Goal: Check status: Check status

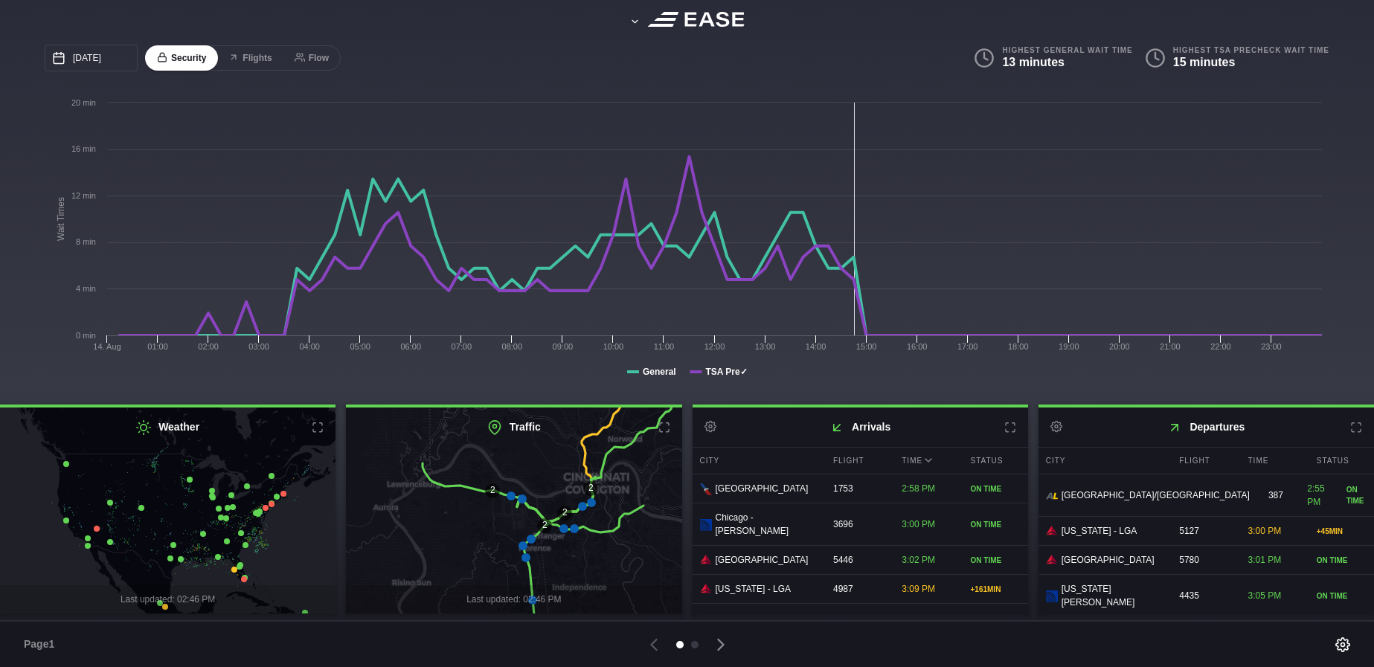
click at [1352, 429] on icon at bounding box center [1356, 428] width 12 height 12
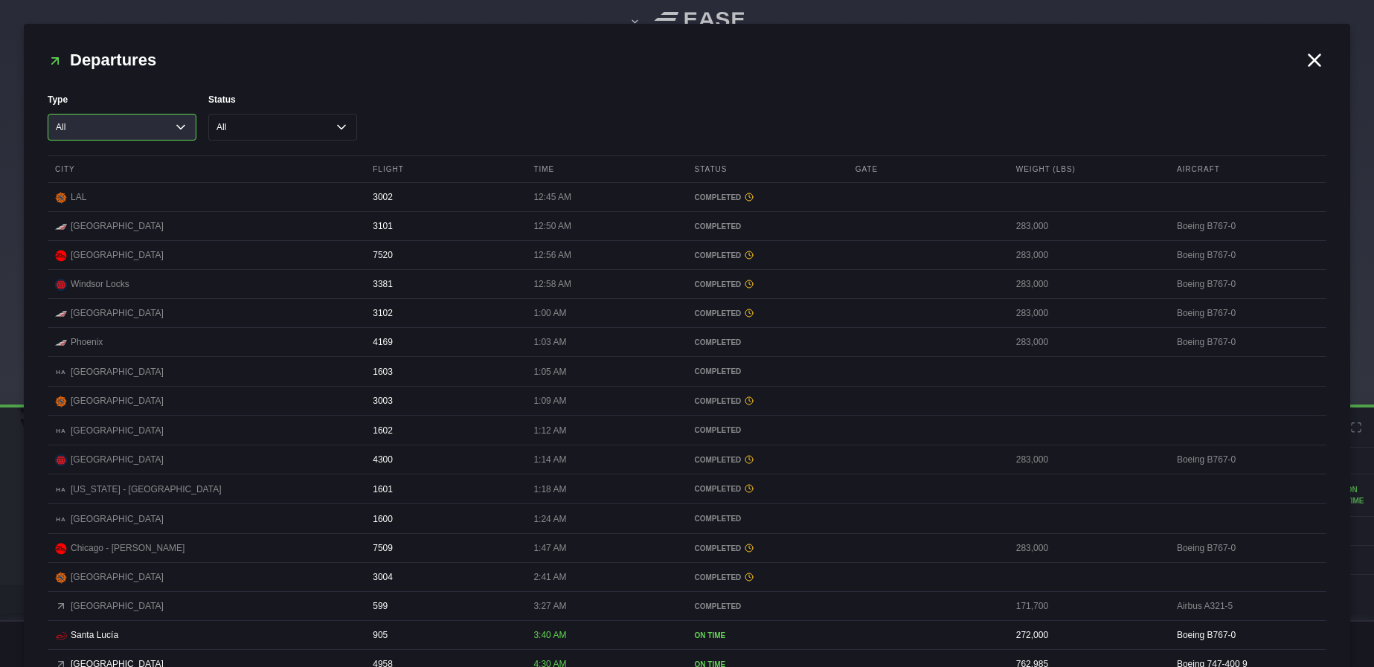
click at [178, 123] on select "All Cargo Passenger" at bounding box center [122, 127] width 149 height 27
select select "passenger"
click at [48, 114] on select "All Cargo Passenger" at bounding box center [122, 127] width 149 height 27
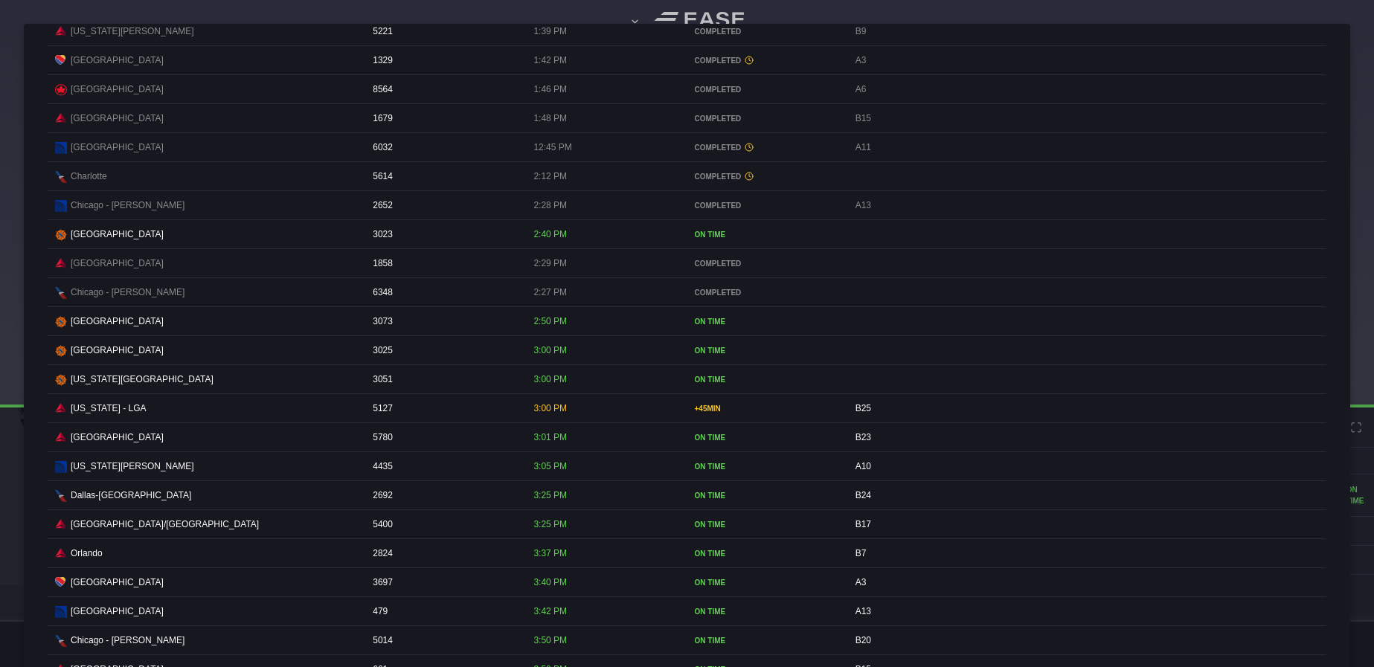
scroll to position [2678, 0]
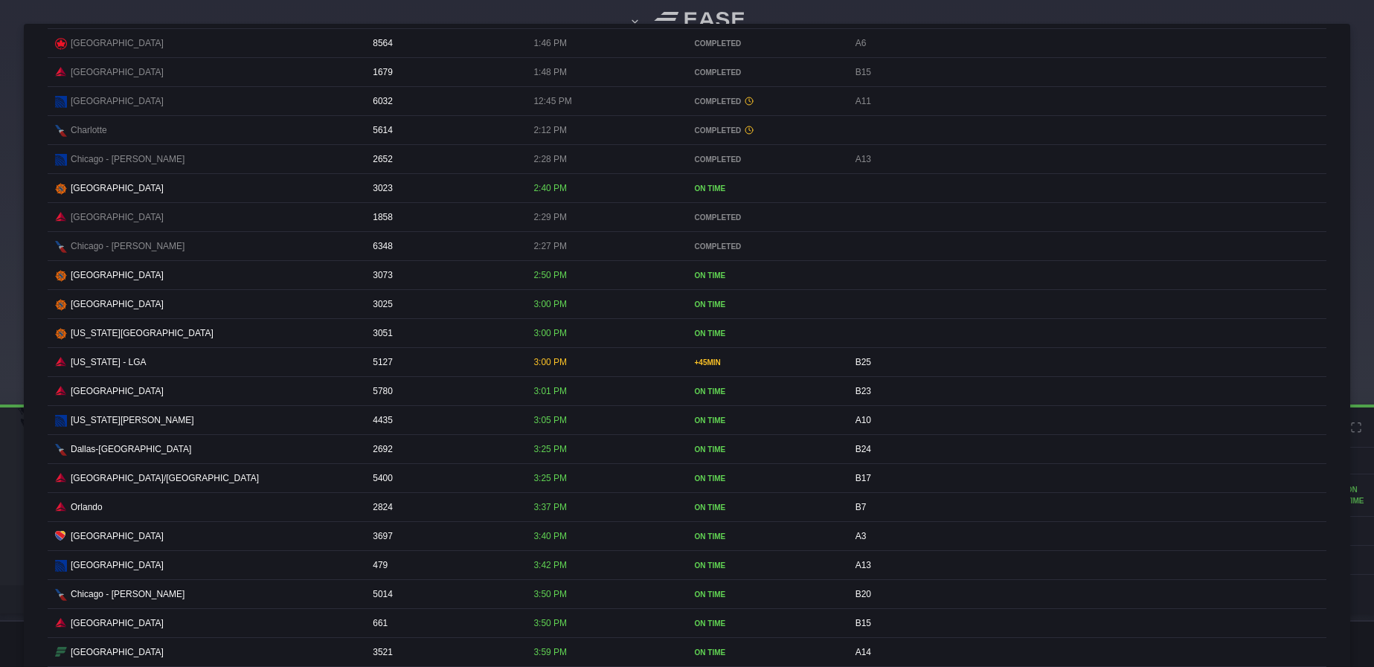
click at [868, 434] on div "A10" at bounding box center [926, 420] width 157 height 28
click at [882, 579] on div "A13" at bounding box center [926, 565] width 157 height 28
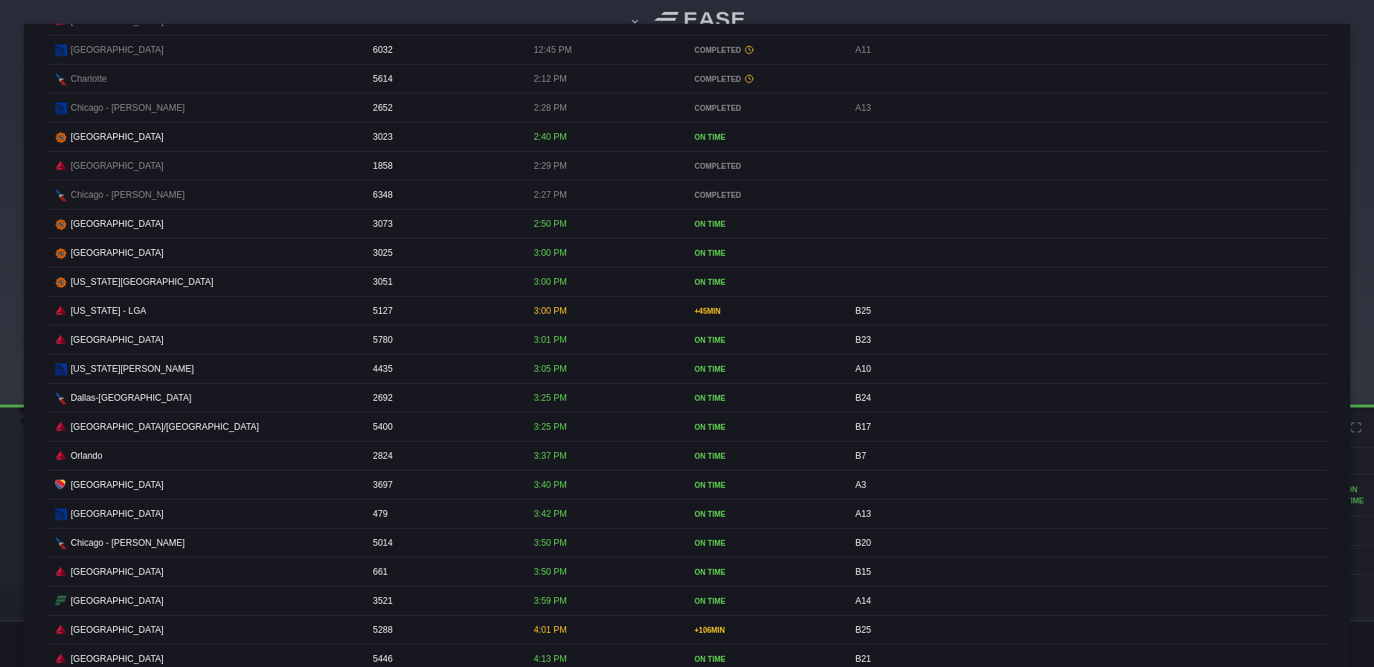
scroll to position [2752, 0]
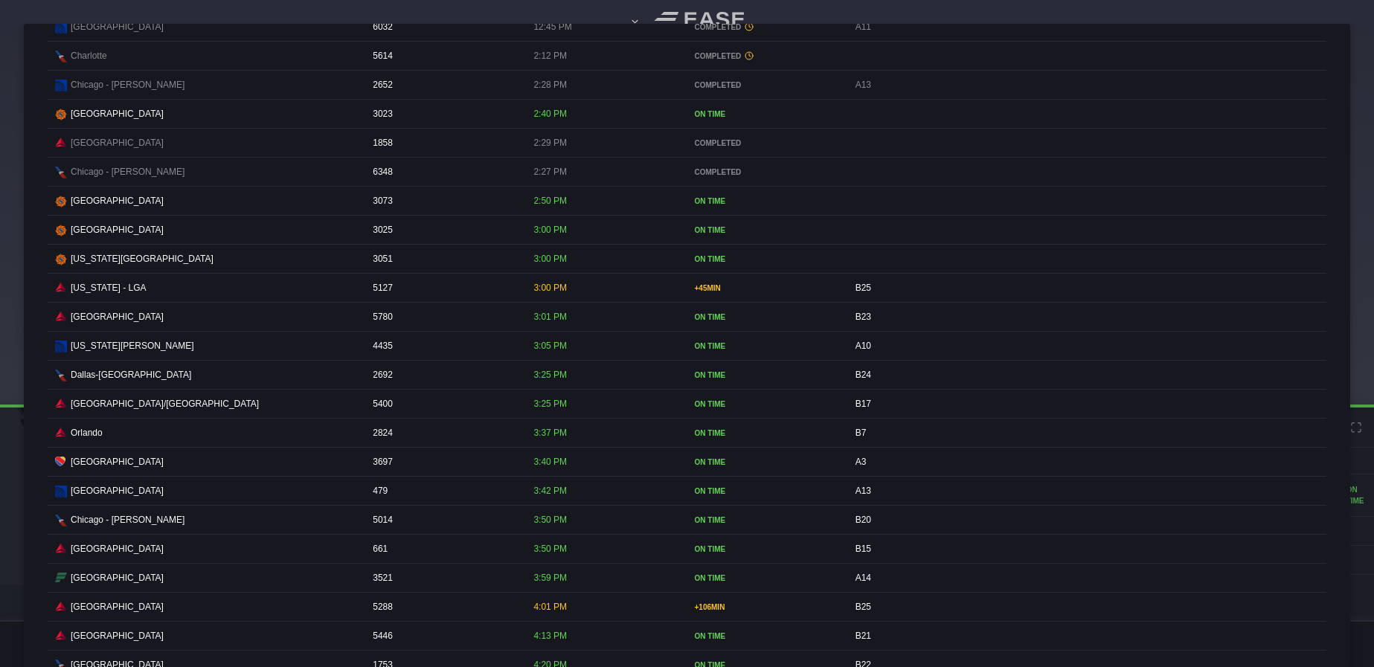
click at [897, 534] on div "B20" at bounding box center [926, 520] width 157 height 28
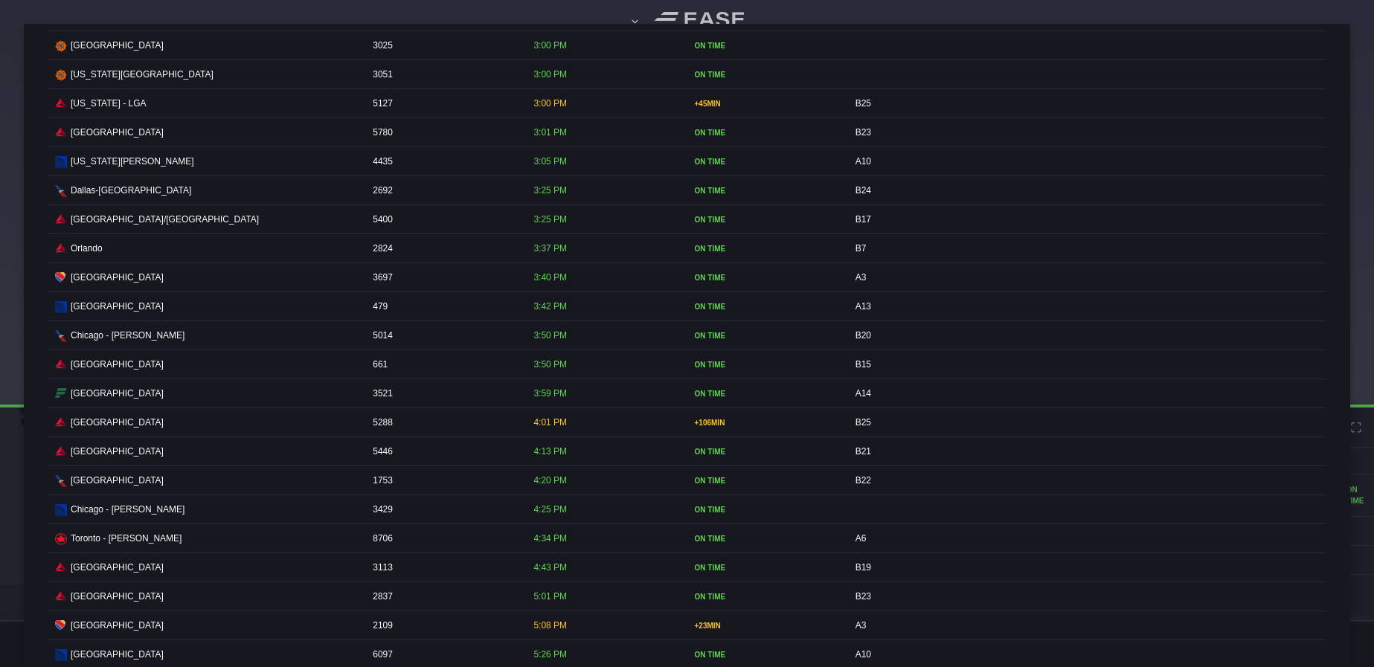
scroll to position [2975, 0]
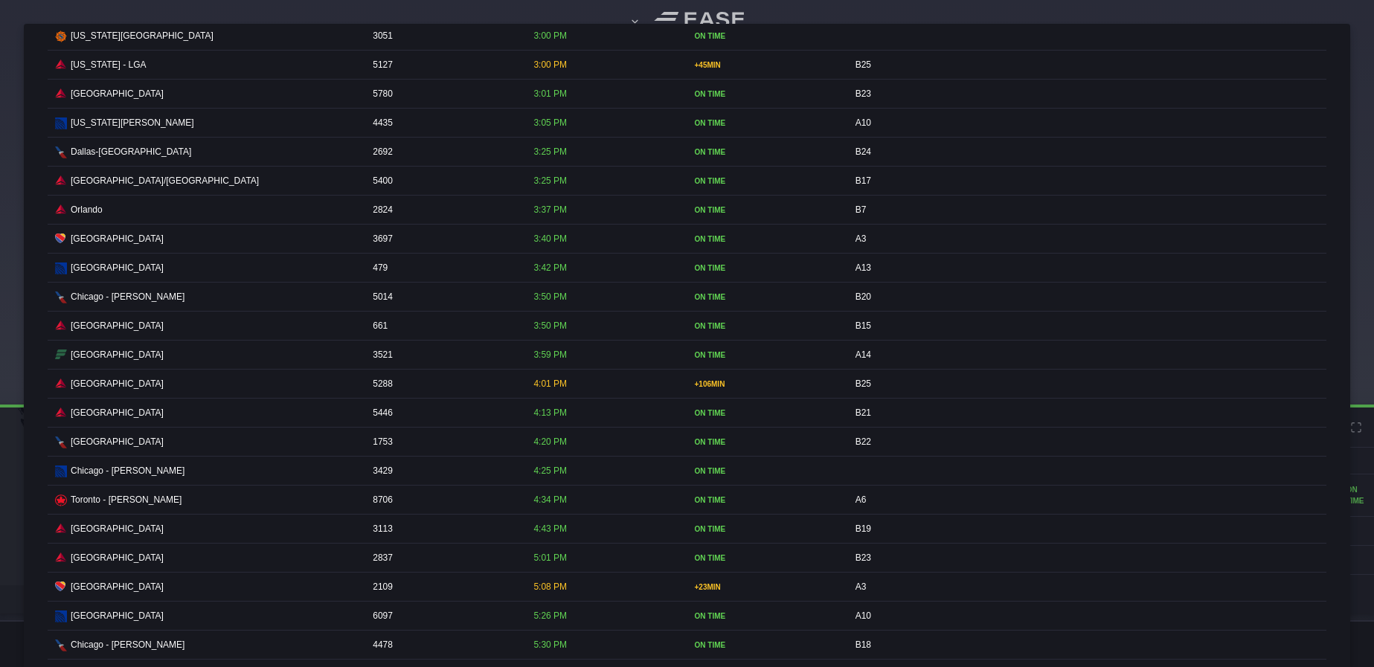
click at [869, 456] on div "B22" at bounding box center [926, 442] width 157 height 28
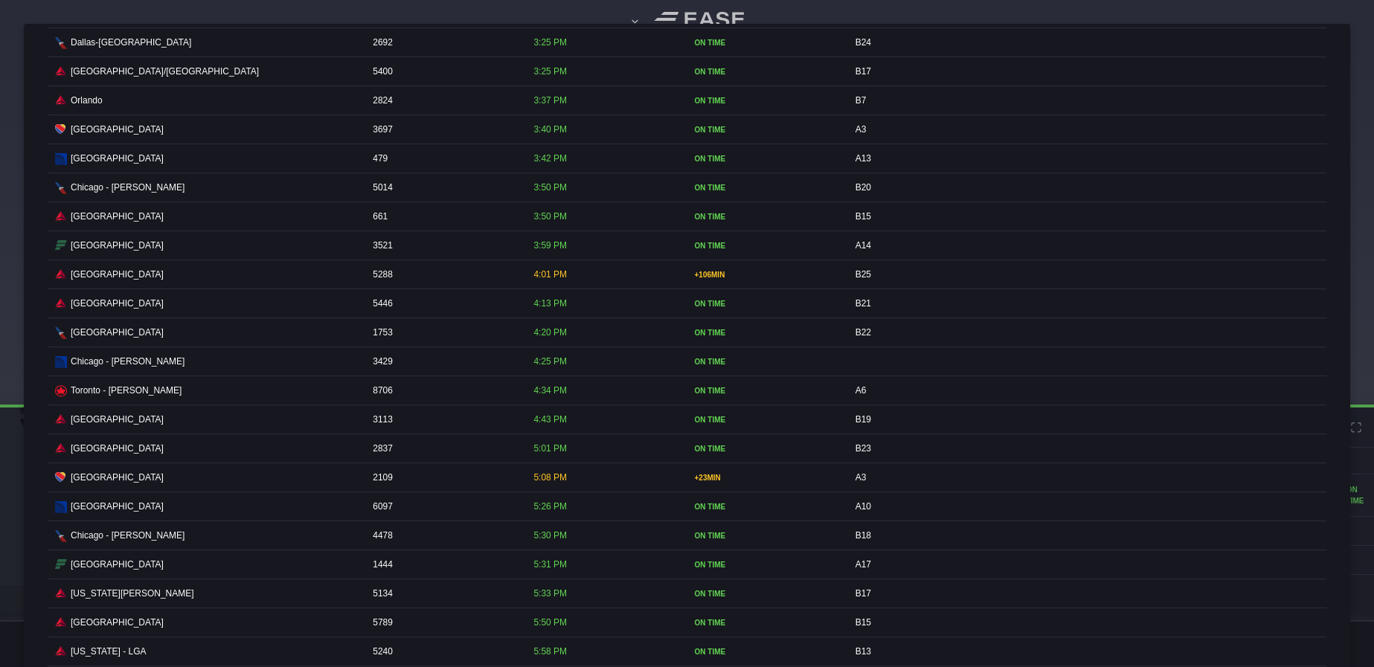
scroll to position [3131, 0]
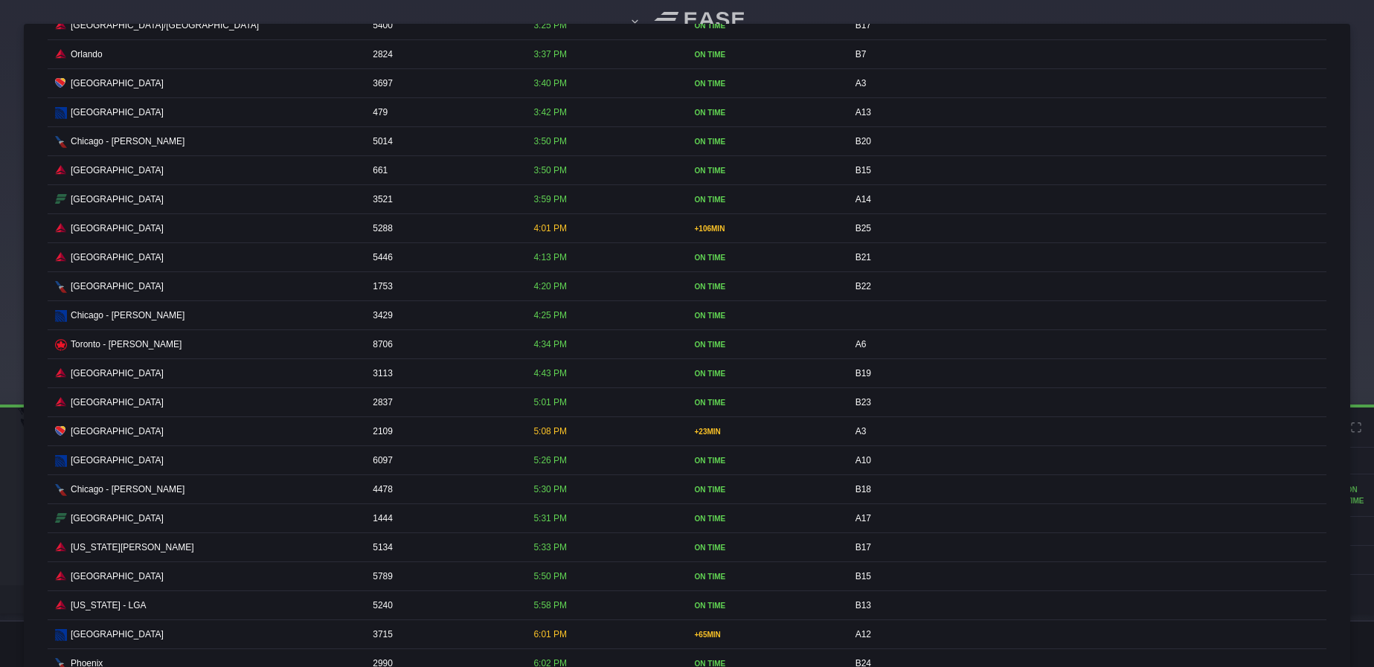
click at [881, 533] on div "A17" at bounding box center [926, 518] width 157 height 28
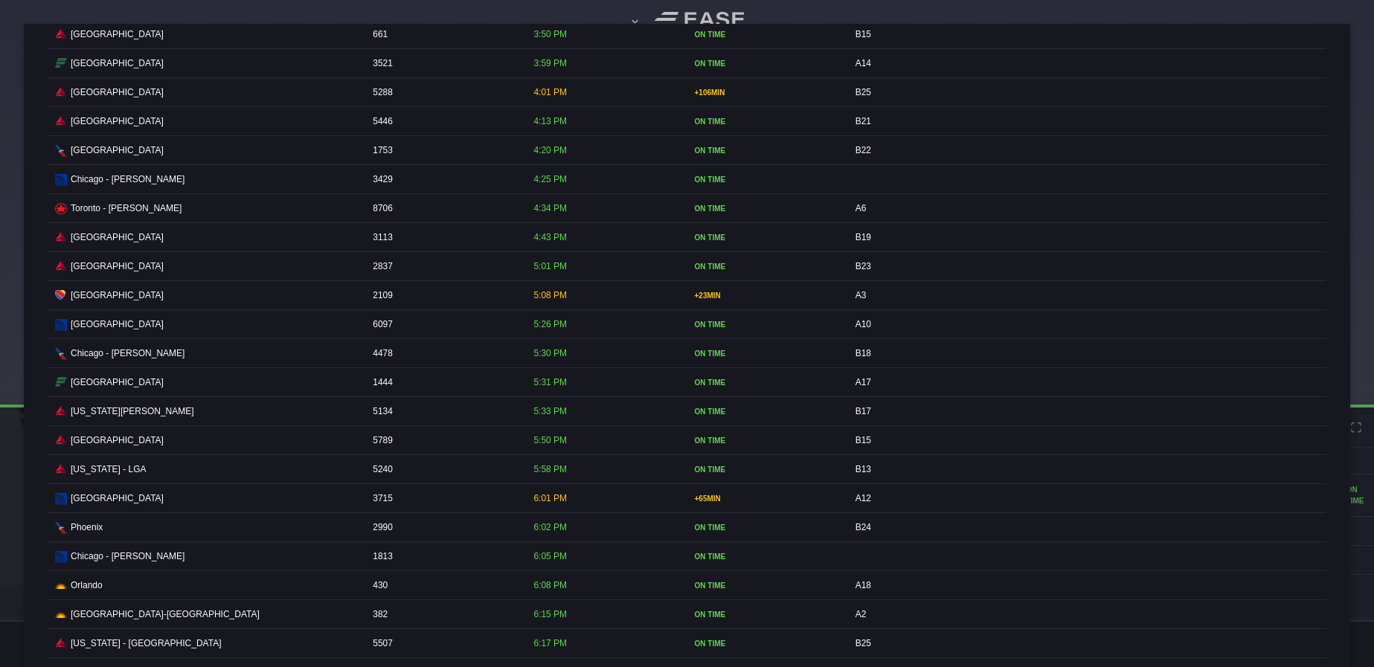
scroll to position [3354, 0]
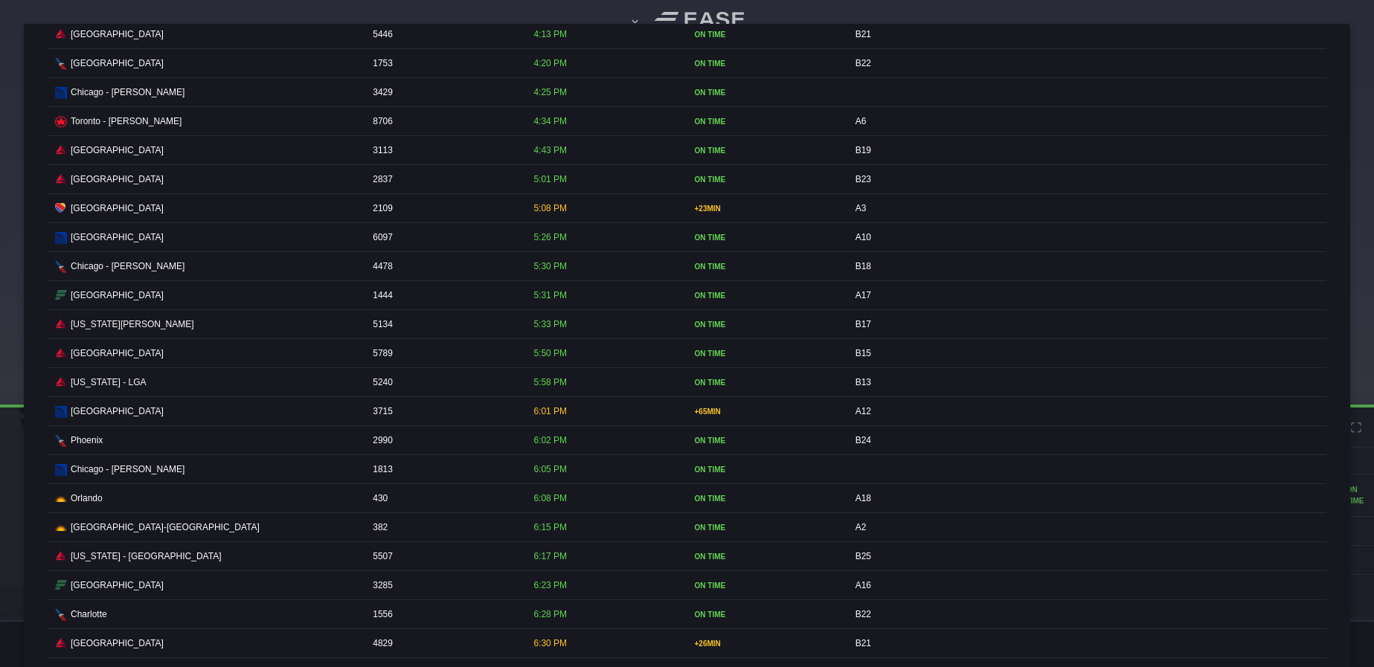
click at [875, 425] on div "A12" at bounding box center [926, 411] width 157 height 28
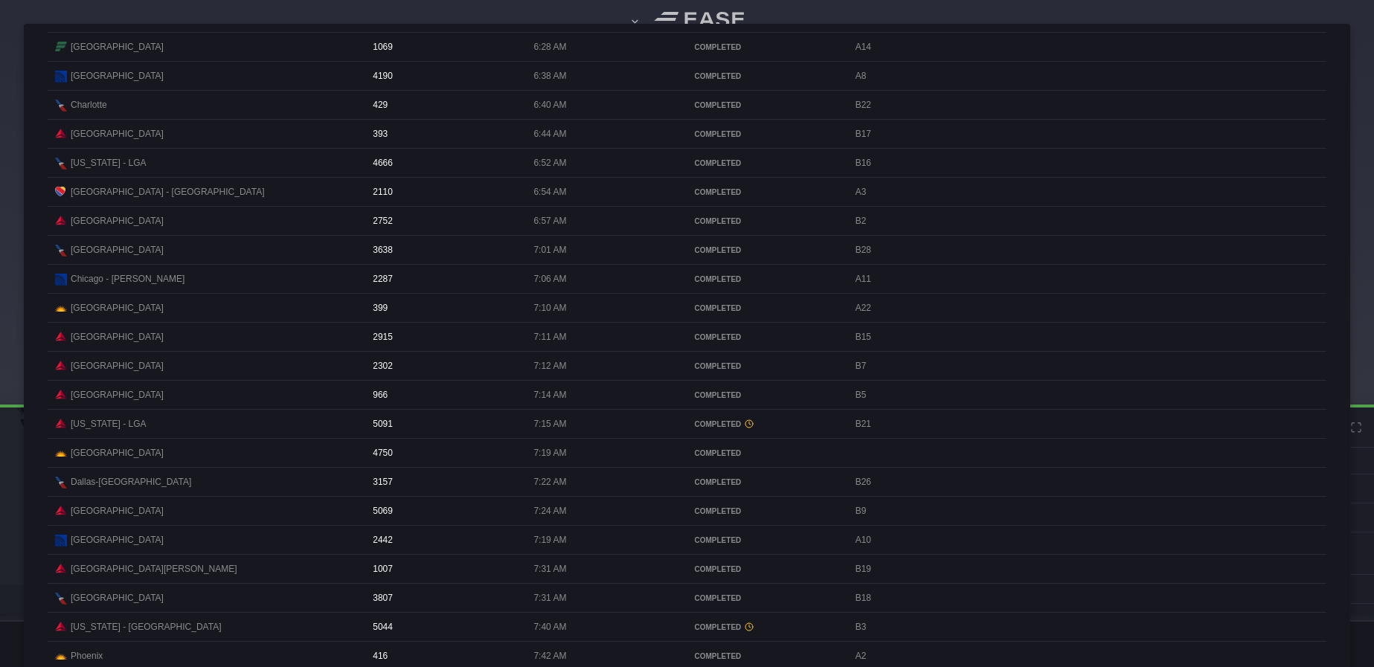
scroll to position [0, 0]
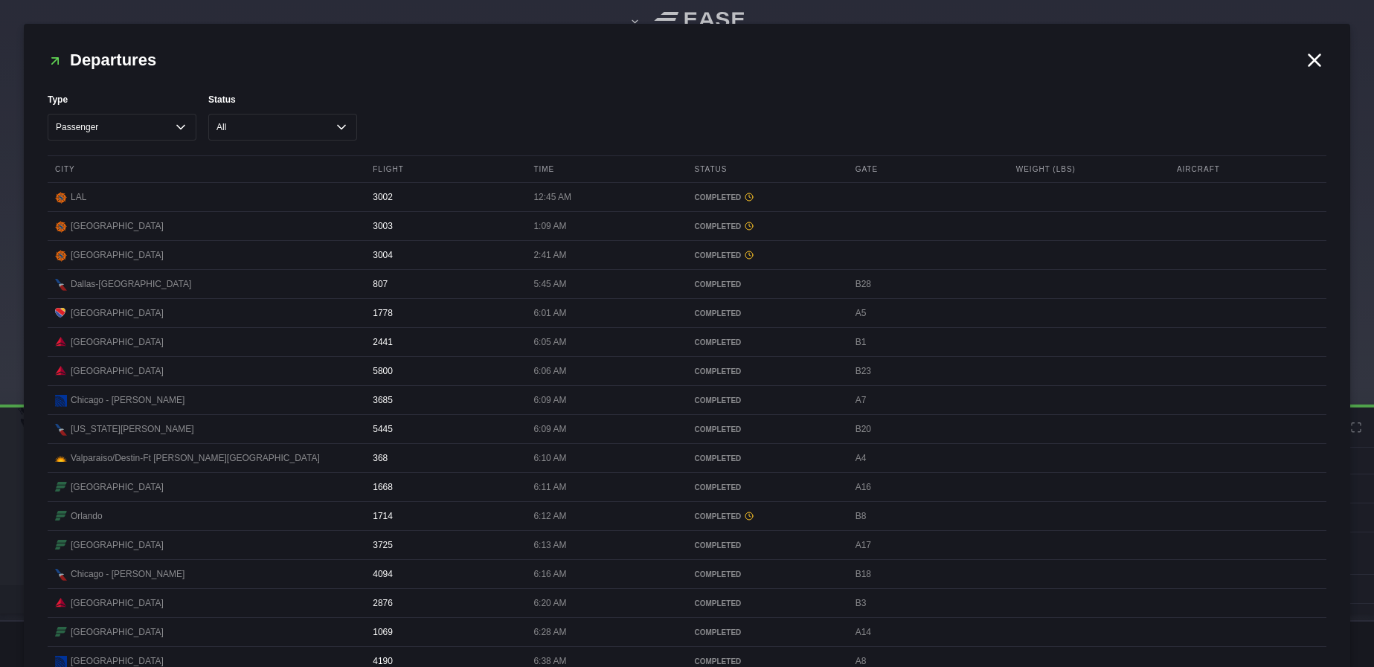
click at [1309, 60] on icon at bounding box center [1314, 60] width 22 height 22
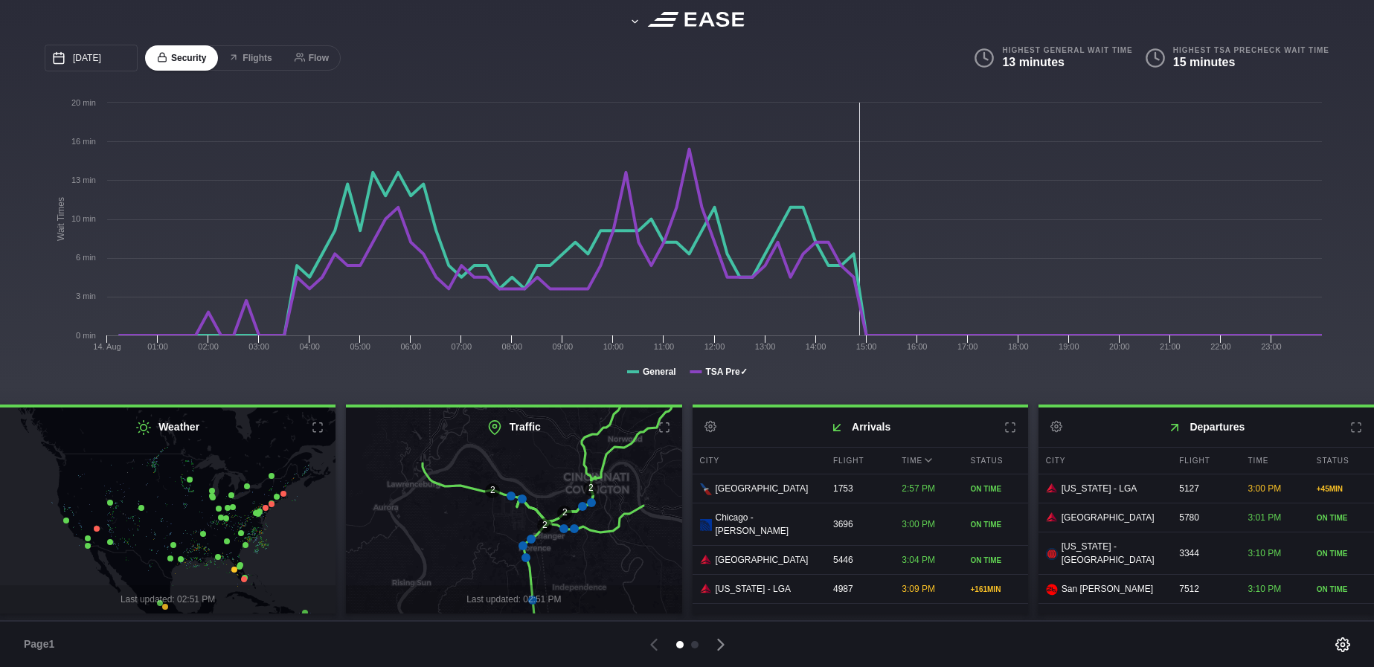
click at [1009, 423] on button at bounding box center [1010, 427] width 12 height 12
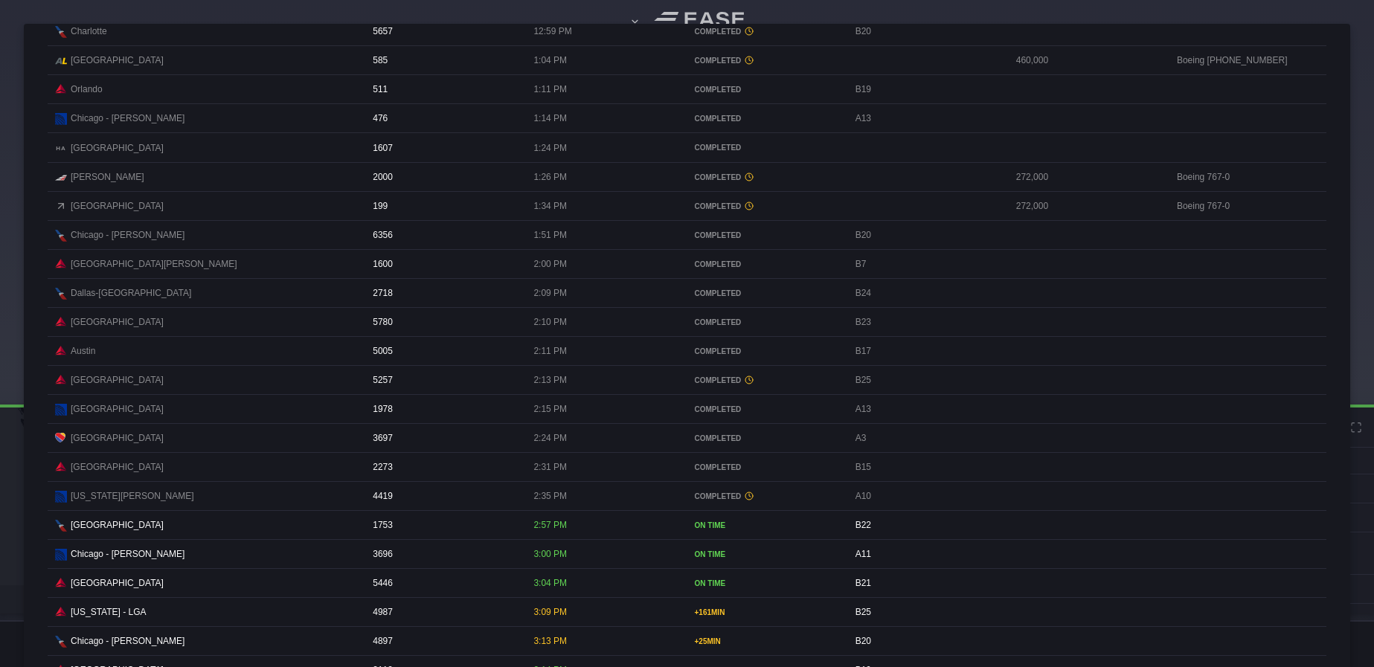
scroll to position [3496, 0]
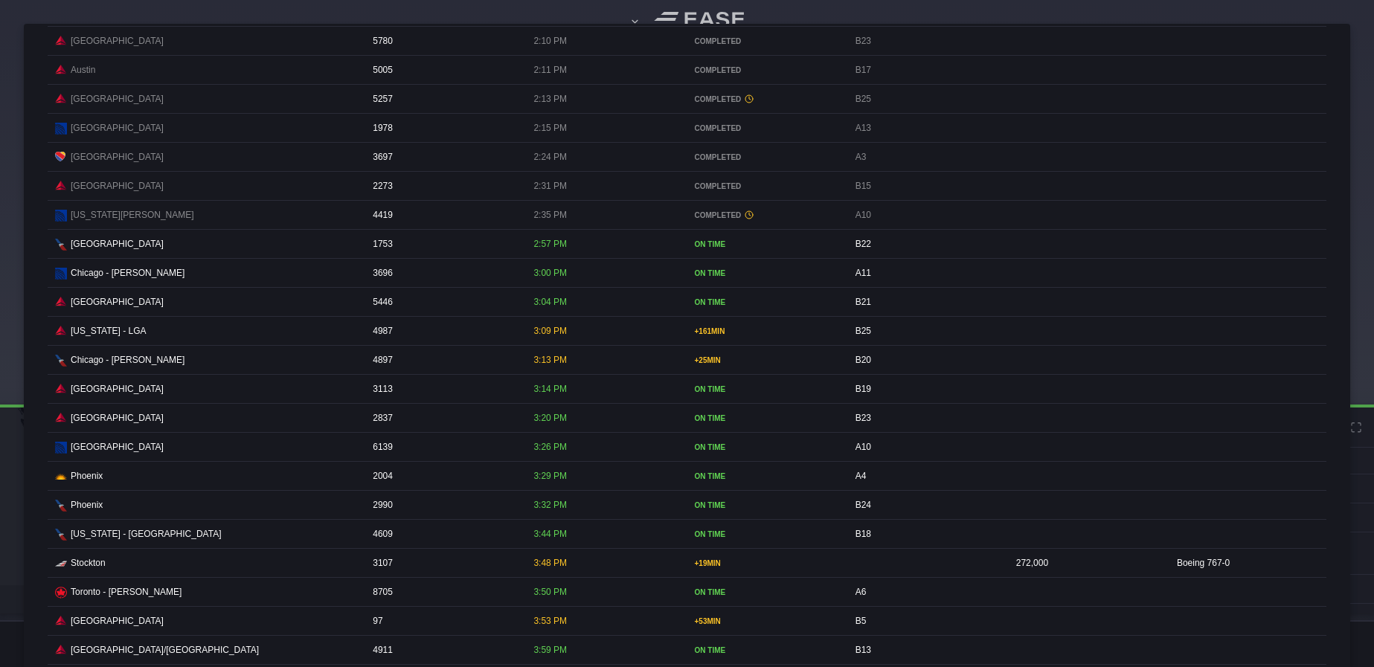
click at [578, 461] on div "3:26 PM" at bounding box center [604, 447] width 157 height 28
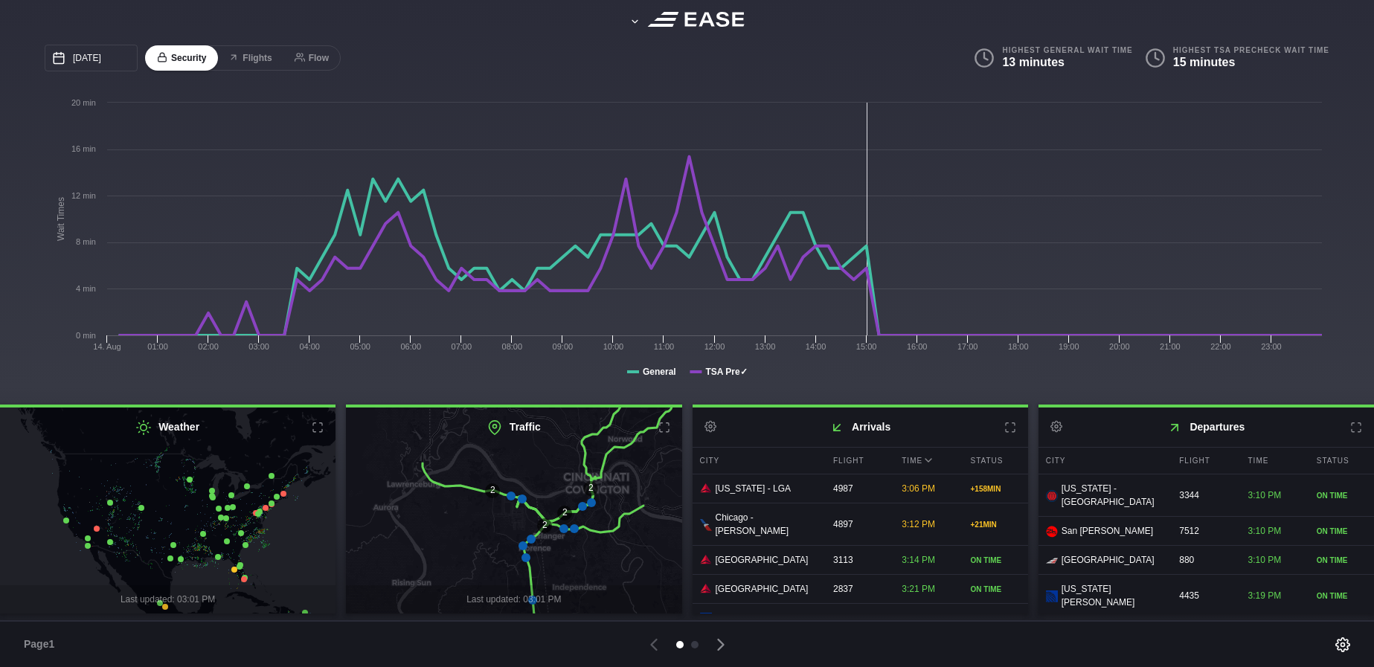
click at [1359, 430] on icon at bounding box center [1356, 428] width 12 height 12
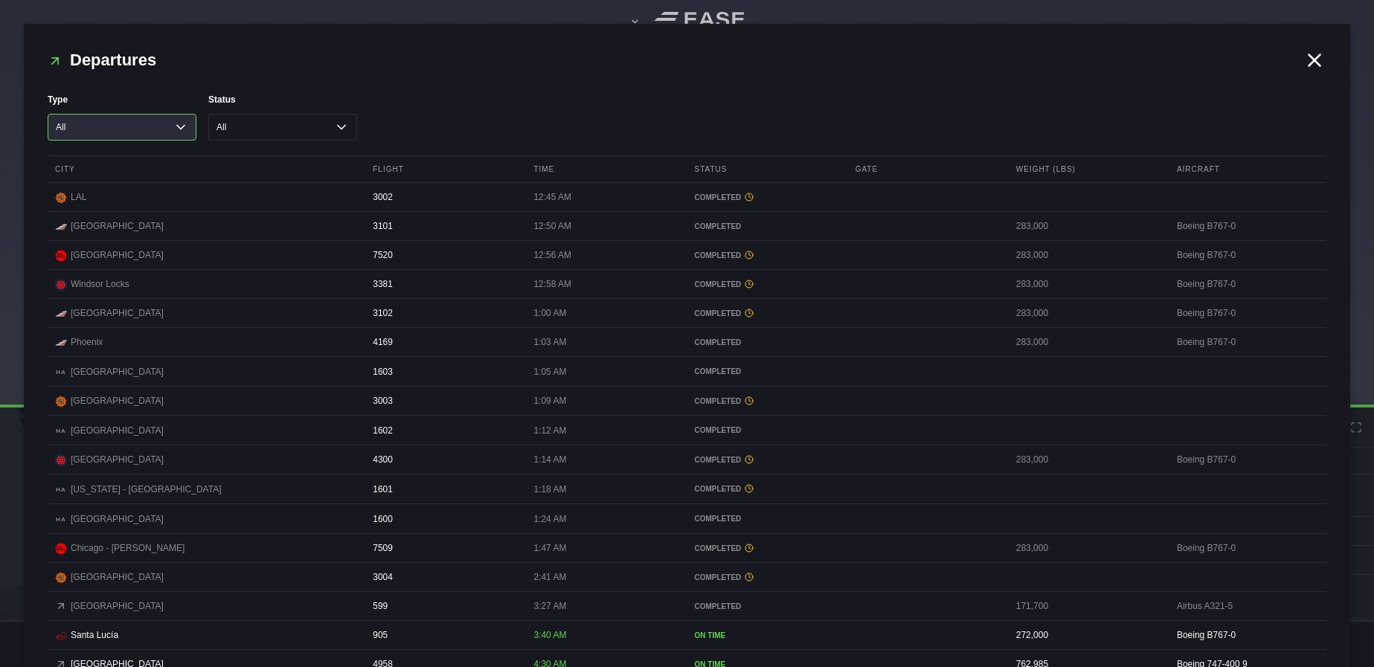
click at [181, 128] on select "All Cargo Passenger" at bounding box center [122, 127] width 149 height 27
select select "passenger"
click at [48, 114] on select "All Cargo Passenger" at bounding box center [122, 127] width 149 height 27
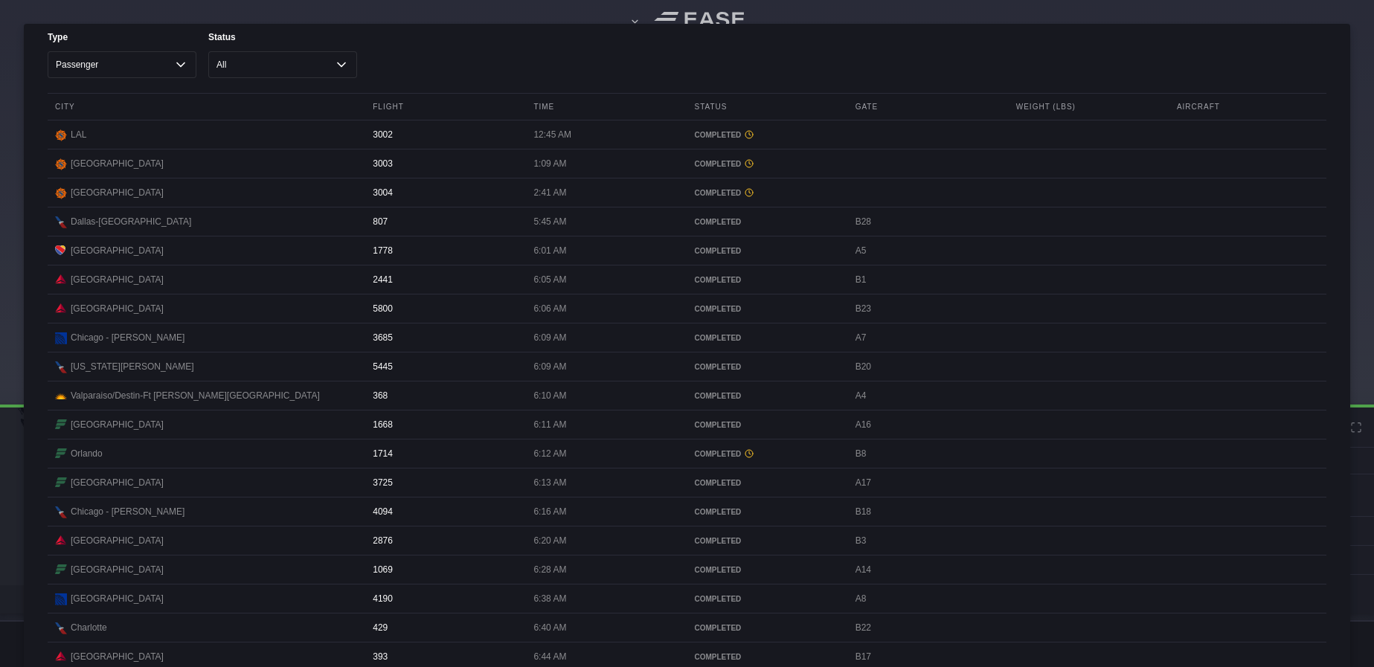
scroll to position [149, 0]
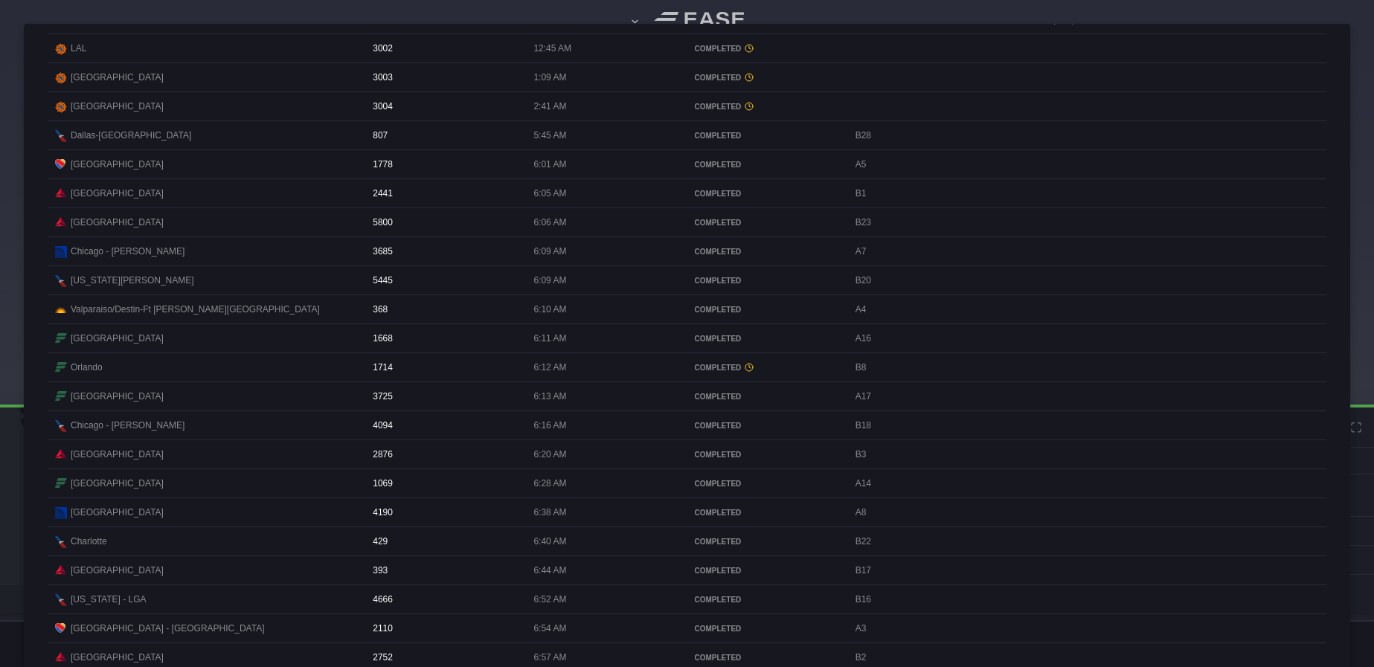
click at [1076, 556] on div "Charlotte 429 6:40 AM COMPLETED B22" at bounding box center [687, 541] width 1279 height 29
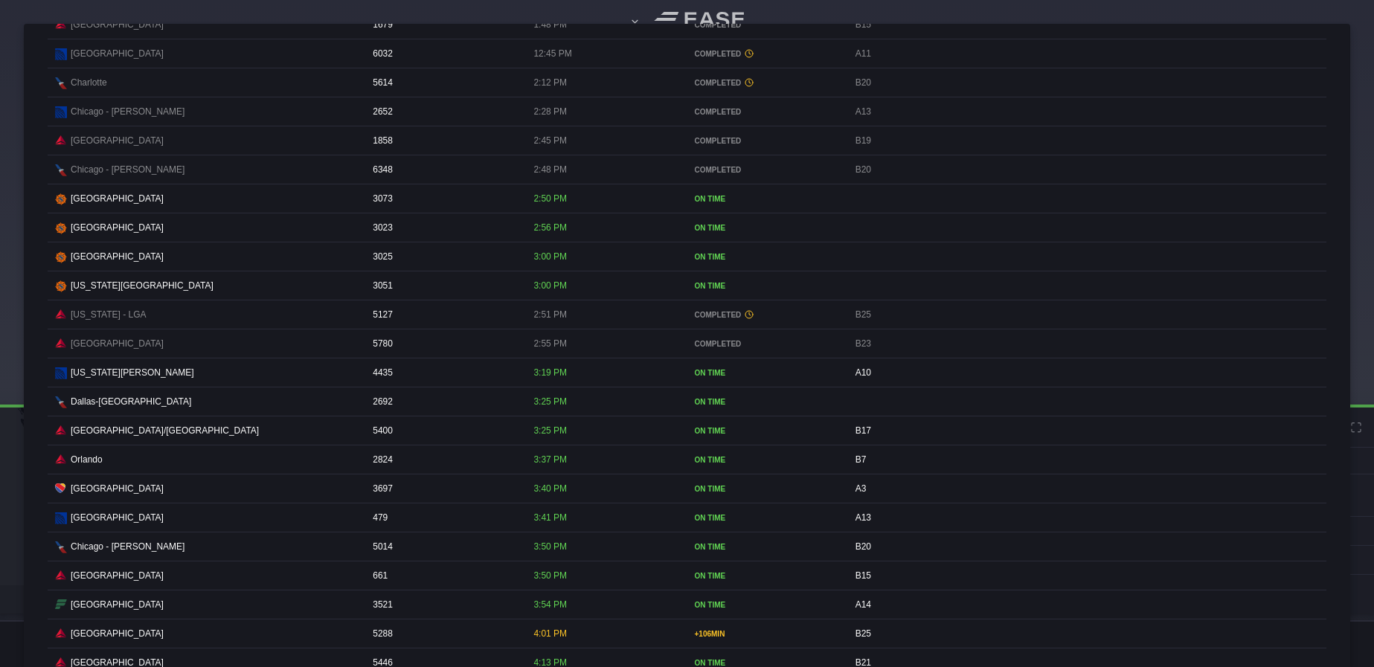
scroll to position [2752, 0]
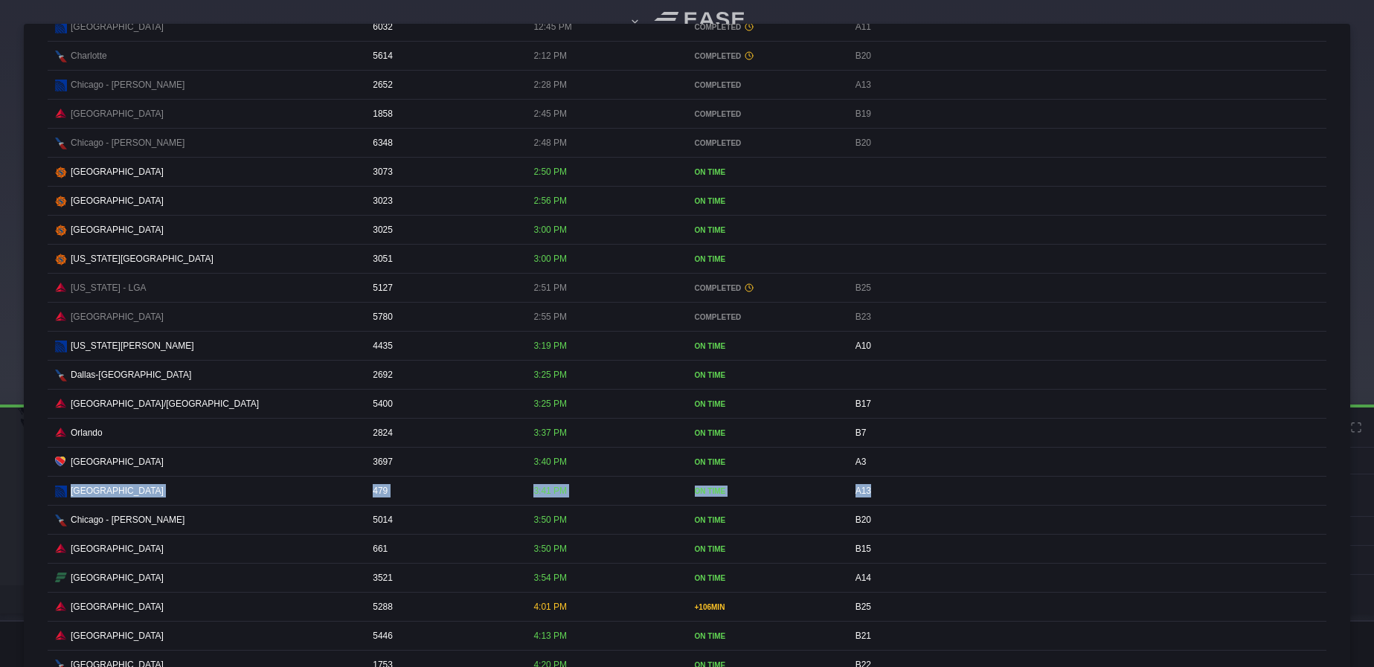
drag, startPoint x: 923, startPoint y: 557, endPoint x: 927, endPoint y: 539, distance: 18.2
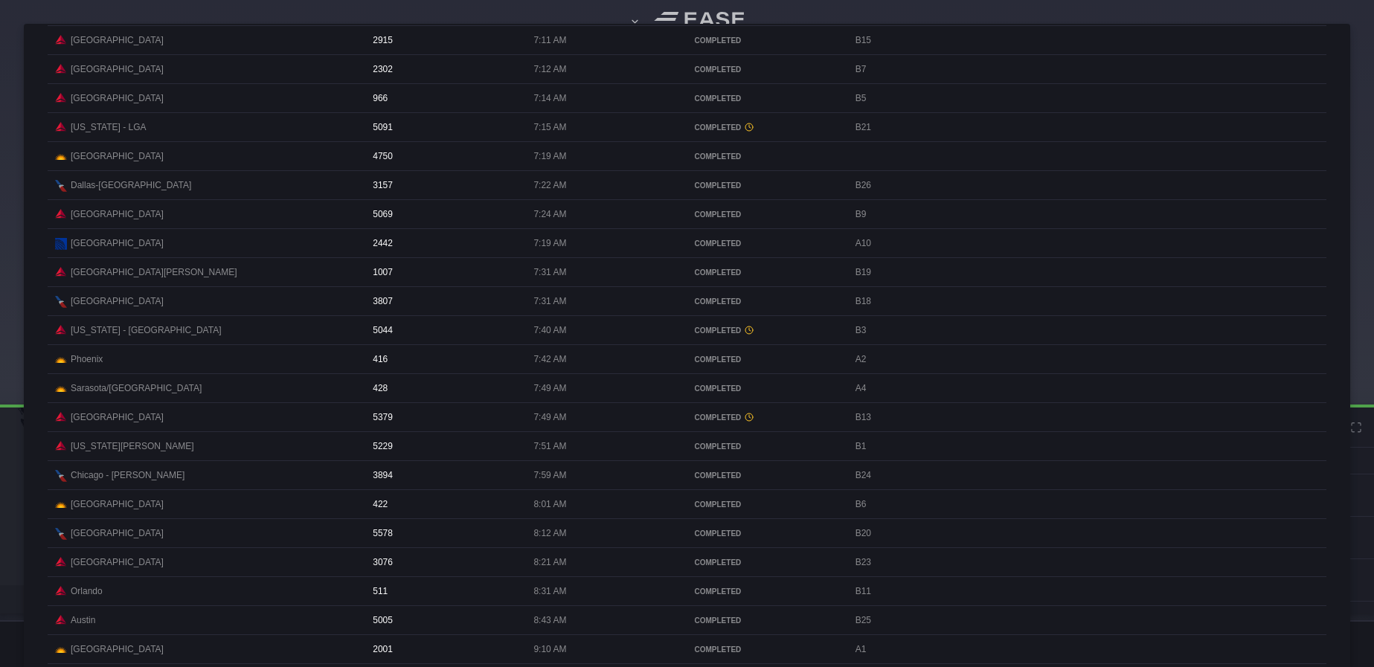
scroll to position [0, 0]
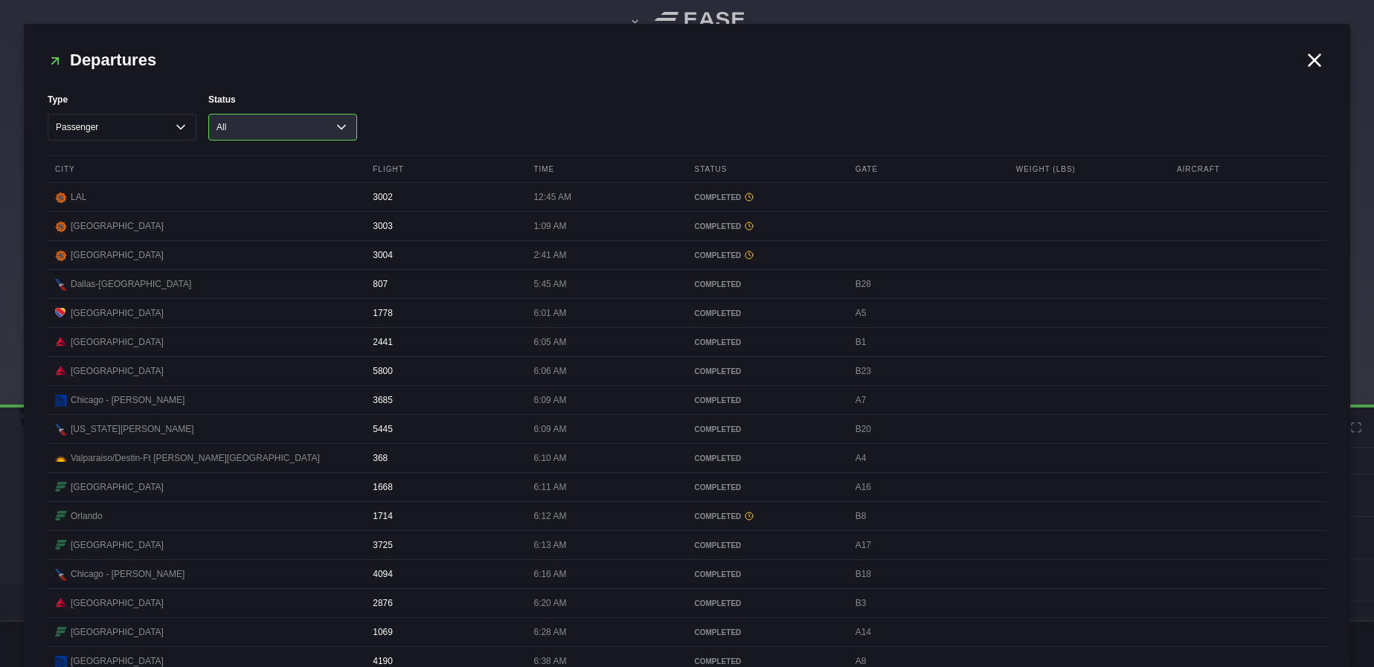
click at [343, 127] on select "All Cancelled Completed Delayed On Time" at bounding box center [282, 127] width 149 height 27
